Goal: Task Accomplishment & Management: Use online tool/utility

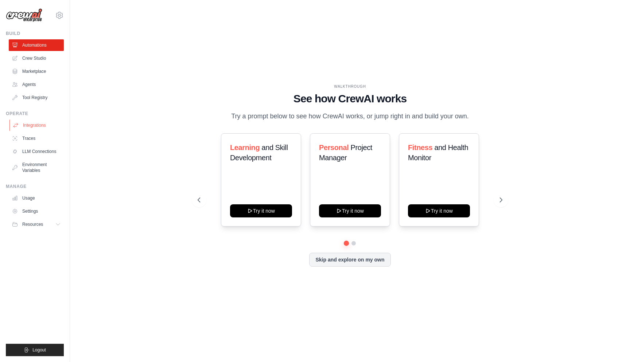
click at [39, 124] on link "Integrations" at bounding box center [36, 126] width 55 height 12
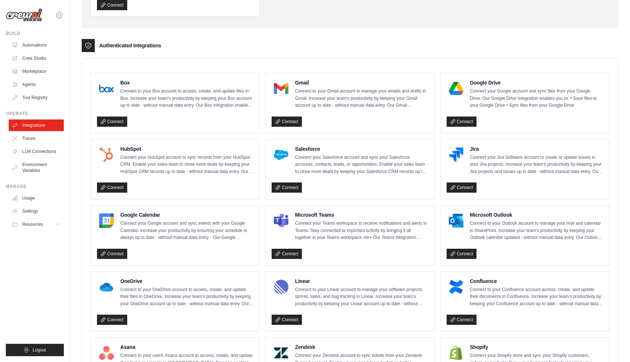
scroll to position [113, 0]
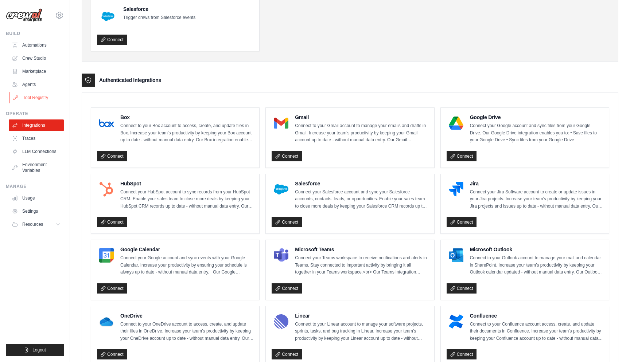
click at [37, 95] on link "Tool Registry" at bounding box center [36, 98] width 55 height 12
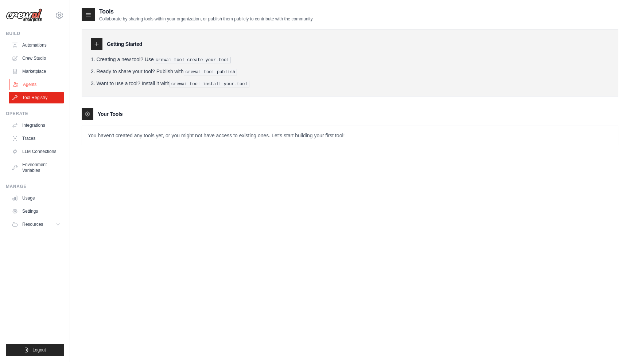
click at [35, 83] on link "Agents" at bounding box center [36, 85] width 55 height 12
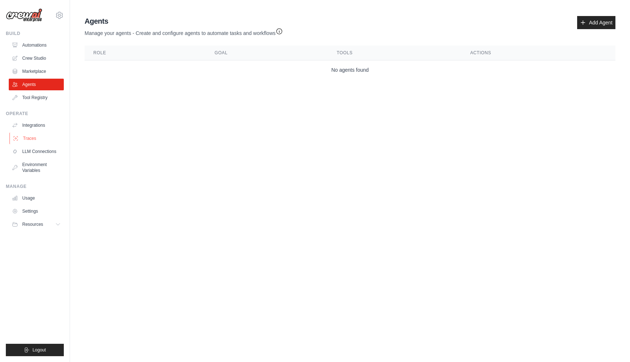
click at [44, 137] on link "Traces" at bounding box center [36, 139] width 55 height 12
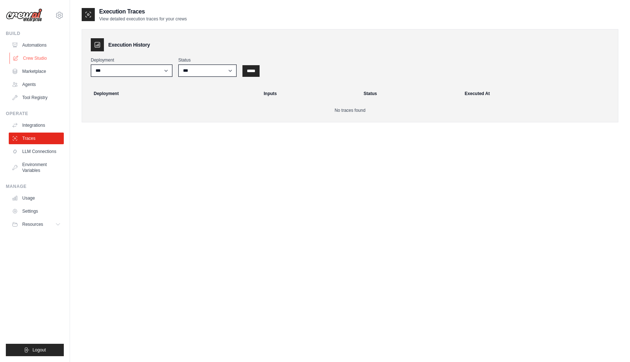
click at [28, 55] on link "Crew Studio" at bounding box center [36, 58] width 55 height 12
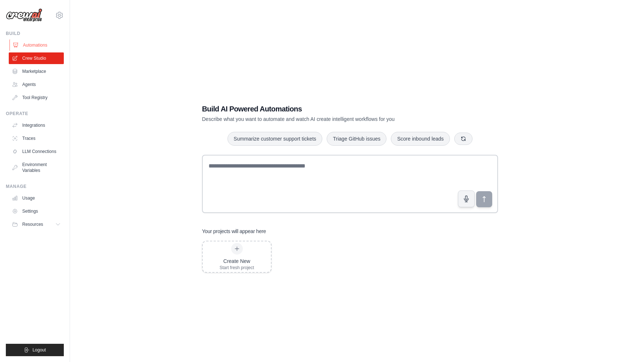
click at [31, 46] on link "Automations" at bounding box center [36, 45] width 55 height 12
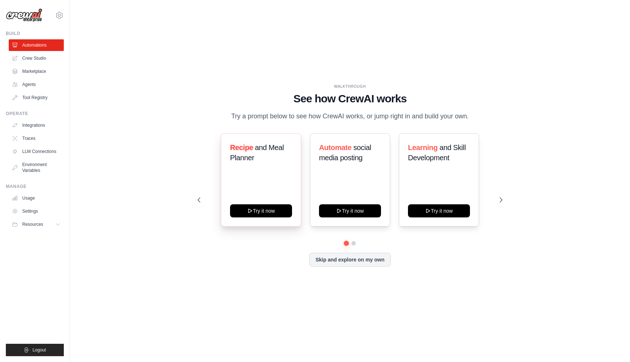
click at [264, 160] on h3 "Recipe and Meal Planner" at bounding box center [261, 152] width 62 height 20
click at [264, 216] on button "Try it now" at bounding box center [261, 210] width 62 height 13
click at [34, 60] on link "Crew Studio" at bounding box center [36, 58] width 55 height 12
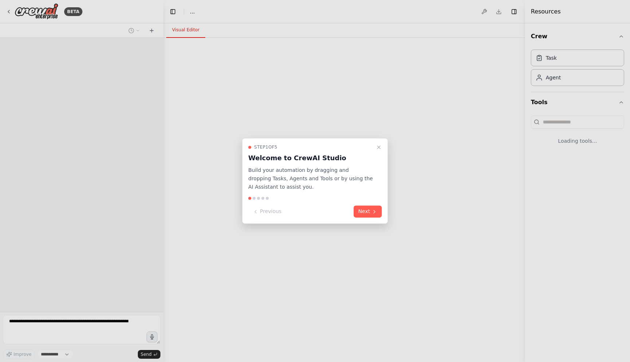
select select "****"
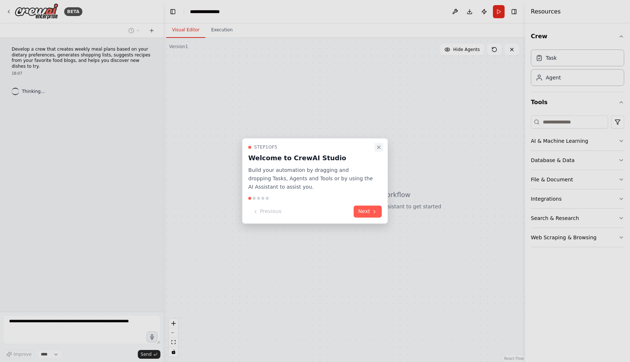
click at [378, 148] on icon "Close walkthrough" at bounding box center [379, 147] width 6 height 6
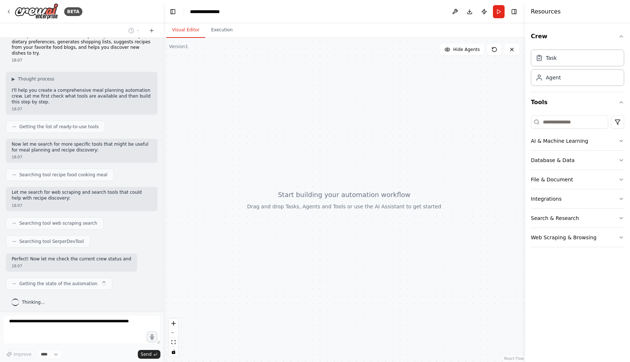
scroll to position [19, 0]
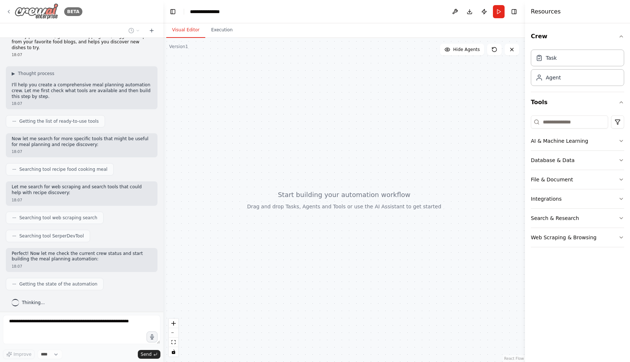
click at [9, 10] on icon at bounding box center [8, 11] width 1 height 3
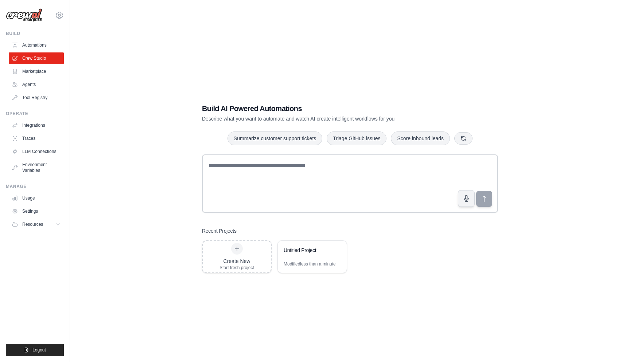
click at [34, 73] on link "Marketplace" at bounding box center [36, 72] width 55 height 12
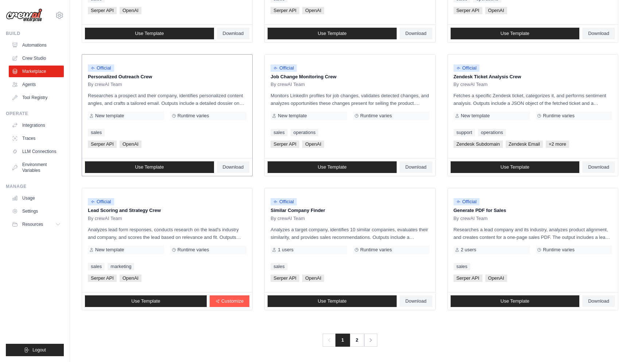
scroll to position [312, 0]
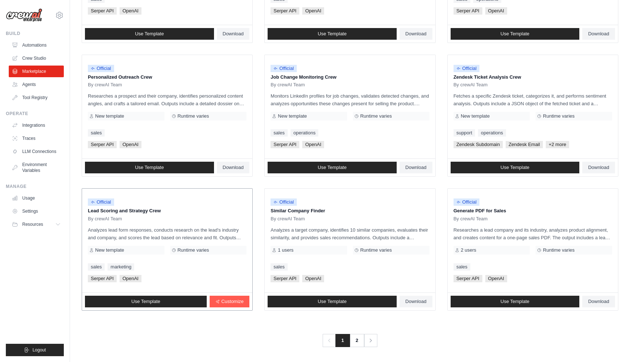
click at [169, 222] on div "Official Lead Scoring and Strategy Crew By crewAI Team Analyzes lead form respo…" at bounding box center [167, 241] width 170 height 104
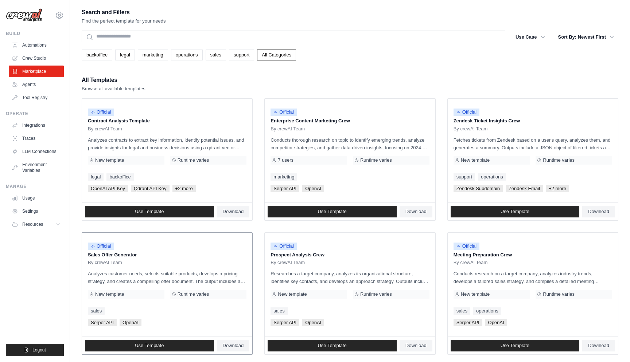
scroll to position [0, 0]
click at [25, 81] on link "Agents" at bounding box center [36, 85] width 55 height 12
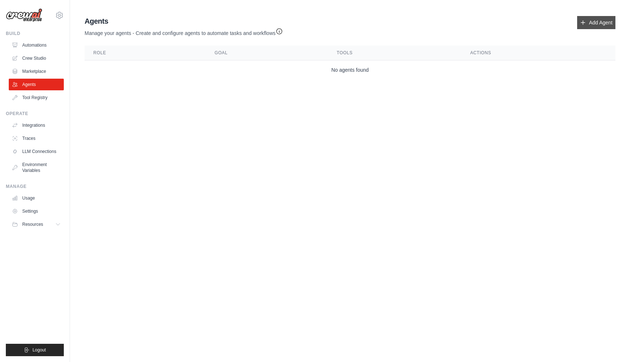
click at [590, 23] on link "Add Agent" at bounding box center [596, 22] width 38 height 13
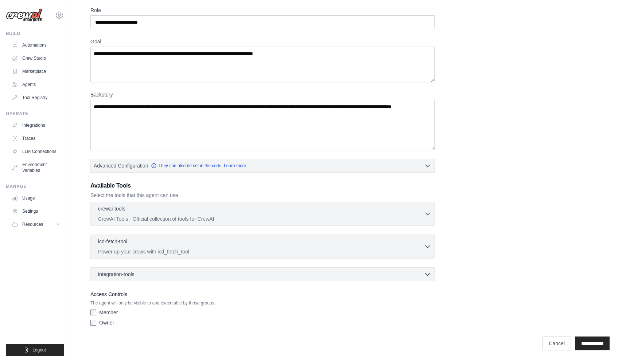
scroll to position [29, 0]
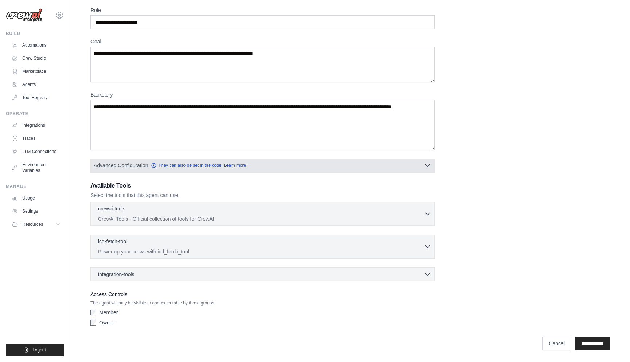
click at [278, 165] on button "Advanced Configuration They can also be set in the code. Learn more" at bounding box center [262, 165] width 343 height 13
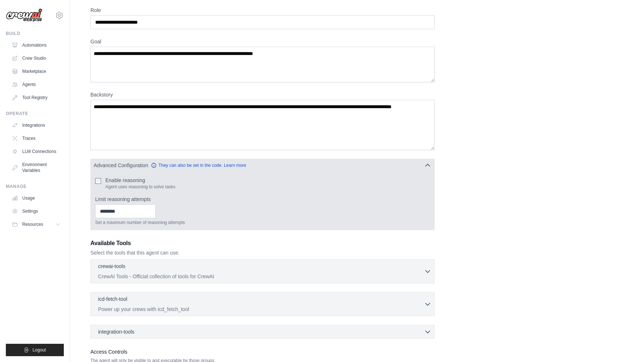
click at [278, 165] on button "Advanced Configuration They can also be set in the code. Learn more" at bounding box center [262, 165] width 343 height 13
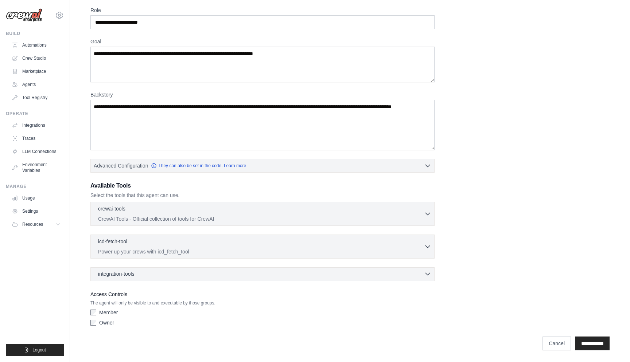
click at [211, 277] on div "integration-tools 0 selected" at bounding box center [264, 273] width 333 height 7
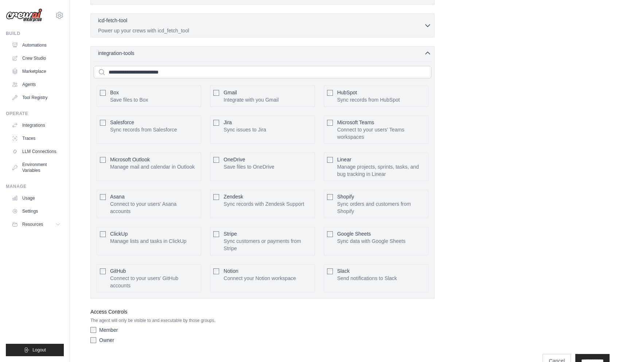
scroll to position [250, 0]
click at [220, 55] on div "integration-tools 0 selected" at bounding box center [264, 52] width 333 height 7
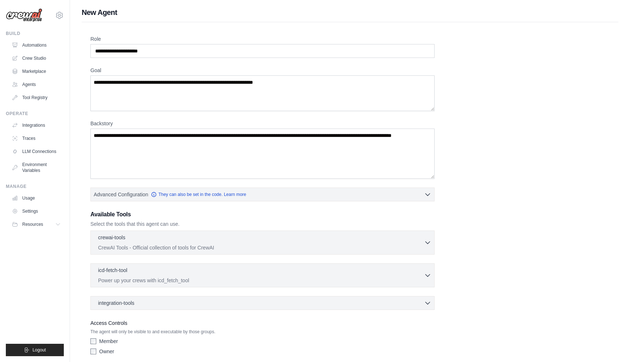
scroll to position [0, 0]
